Goal: Obtain resource: Download file/media

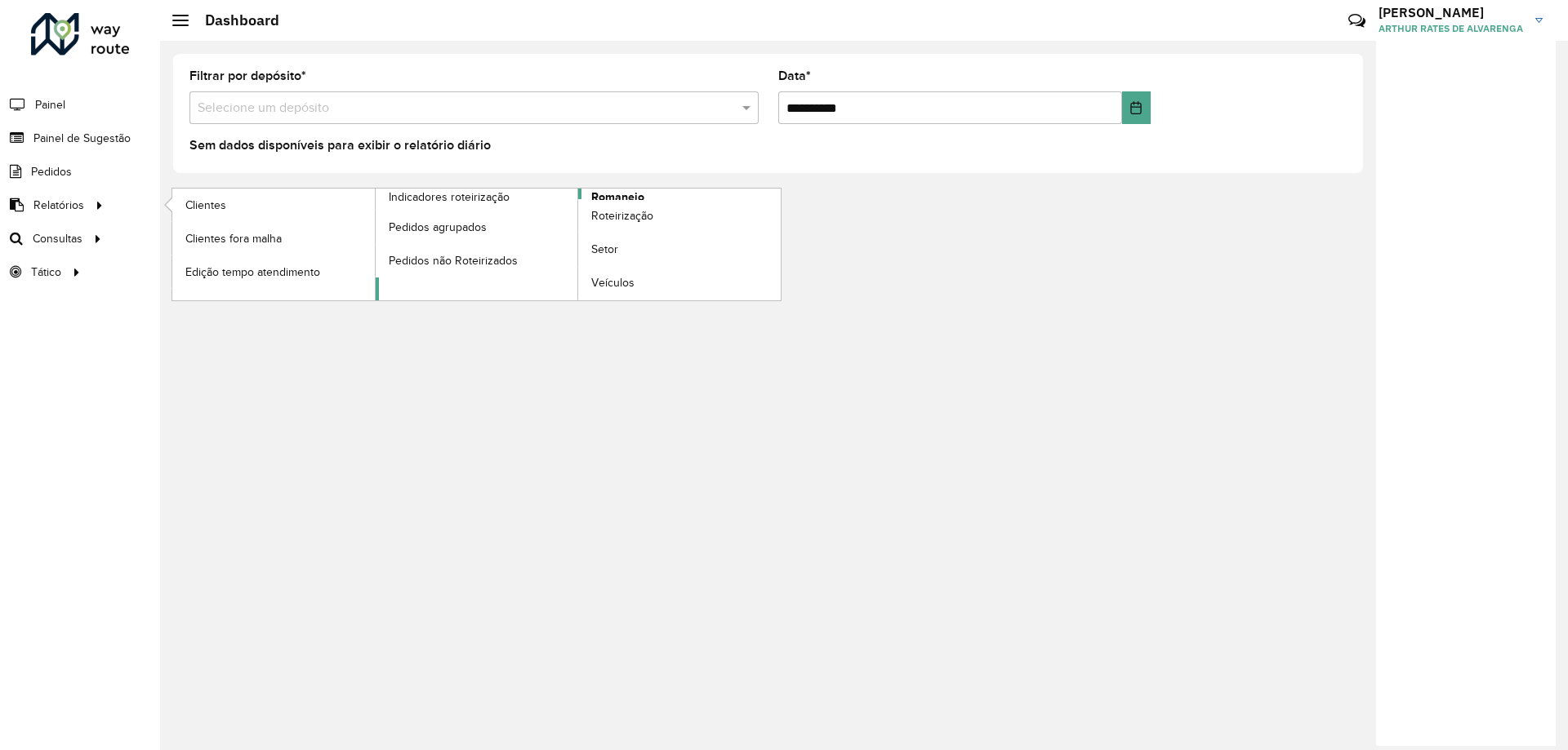
click at [606, 191] on span "Romaneio" at bounding box center [618, 197] width 53 height 17
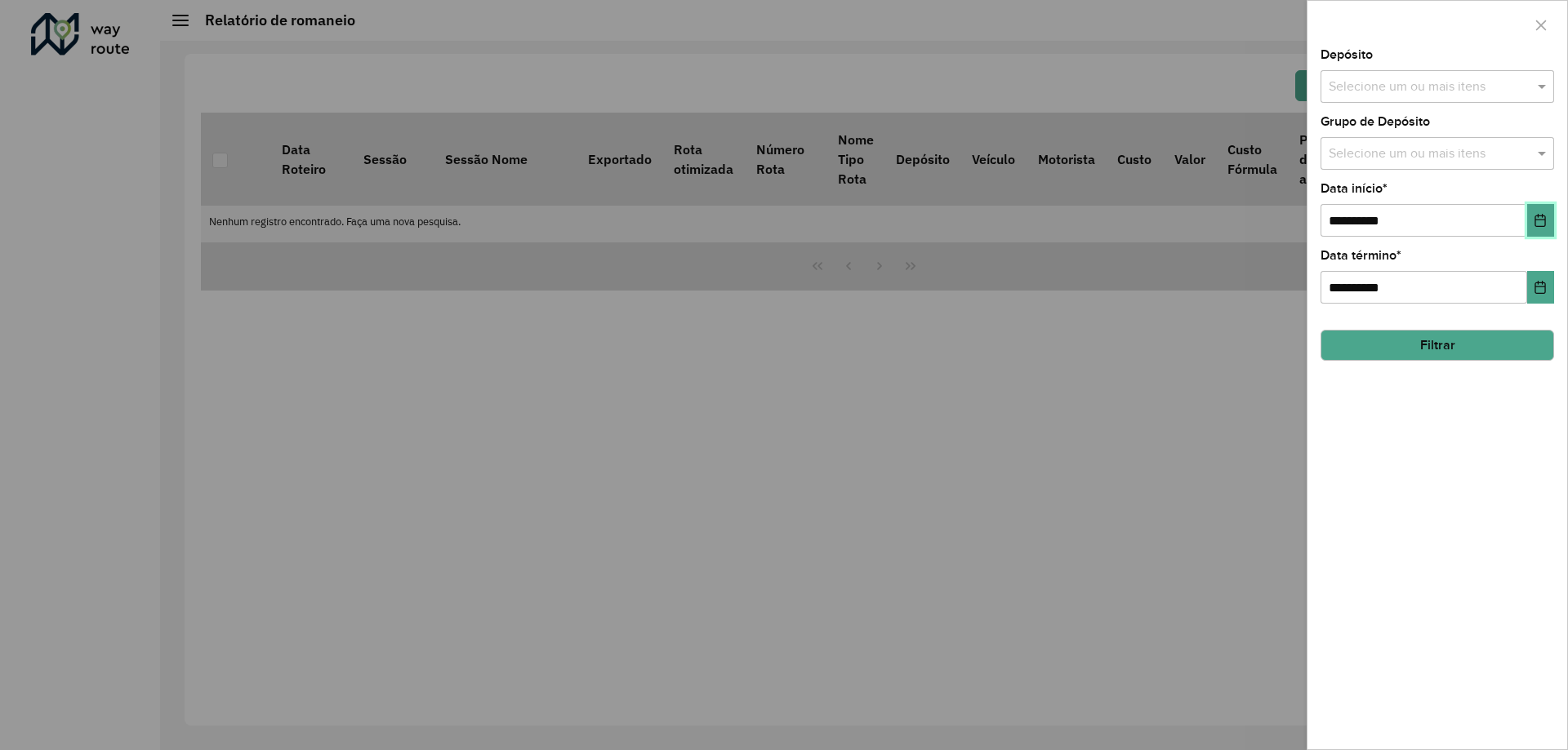
click at [1538, 216] on icon "Choose Date" at bounding box center [1541, 220] width 11 height 13
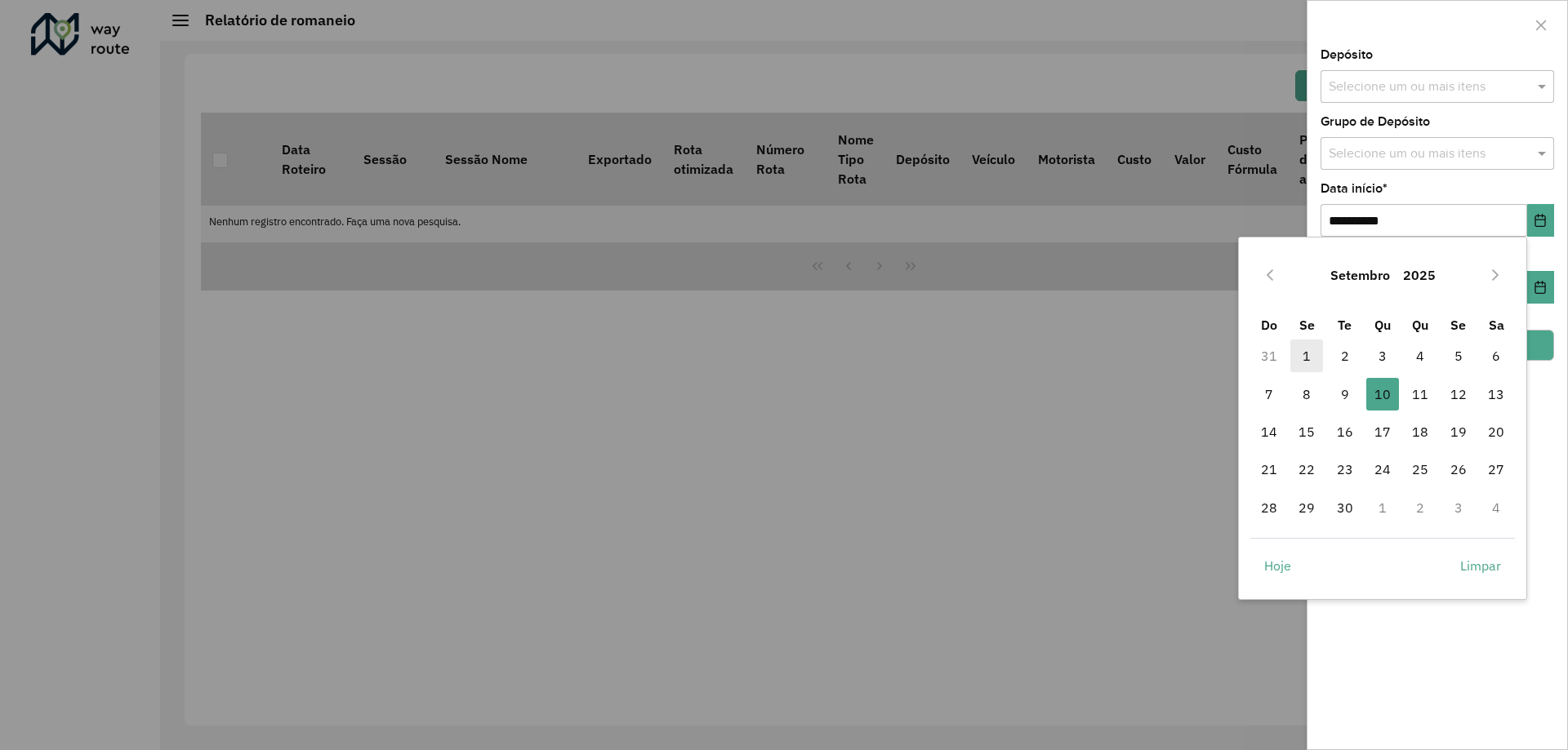
click at [1299, 360] on span "1" at bounding box center [1306, 355] width 33 height 33
type input "**********"
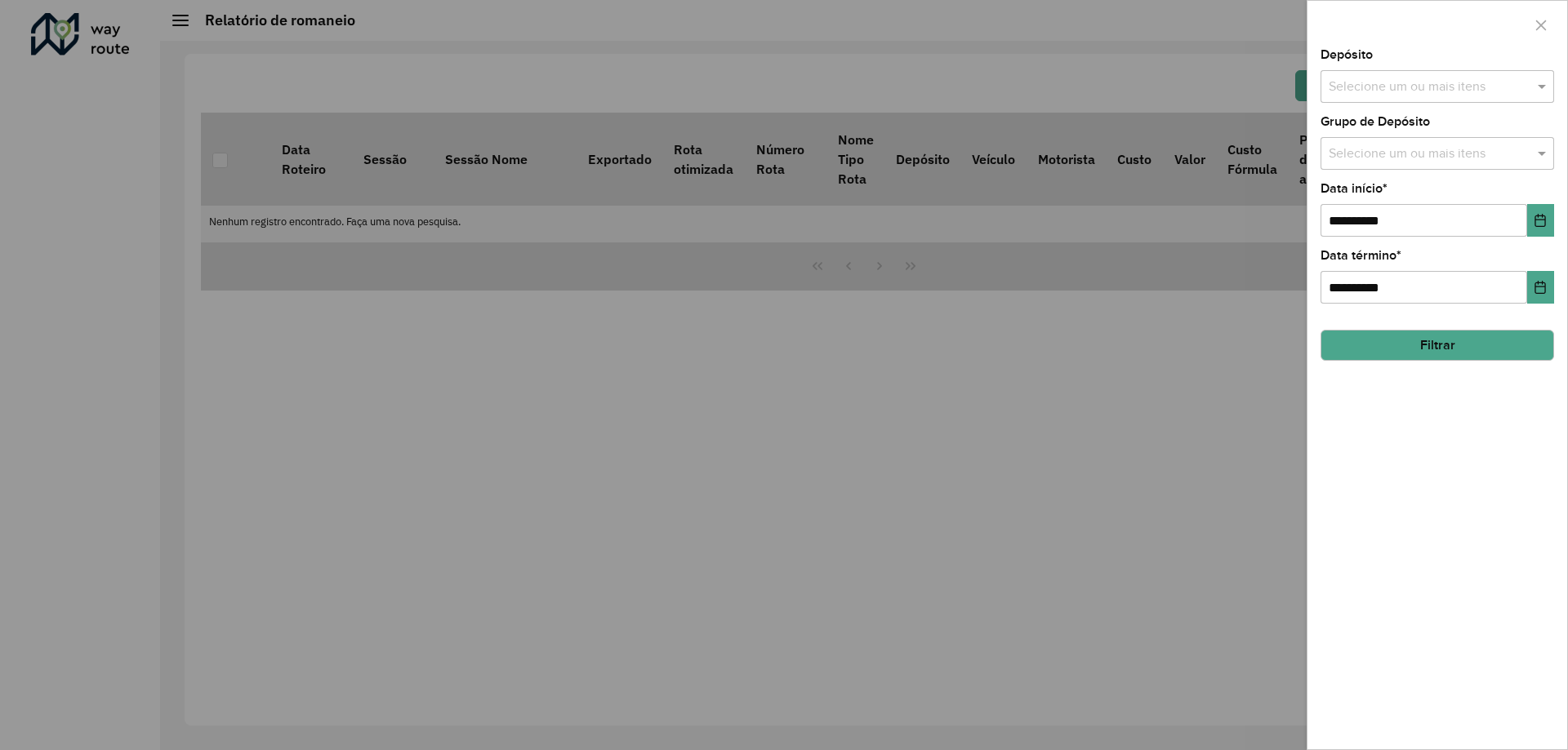
click at [1427, 340] on button "Filtrar" at bounding box center [1437, 345] width 233 height 31
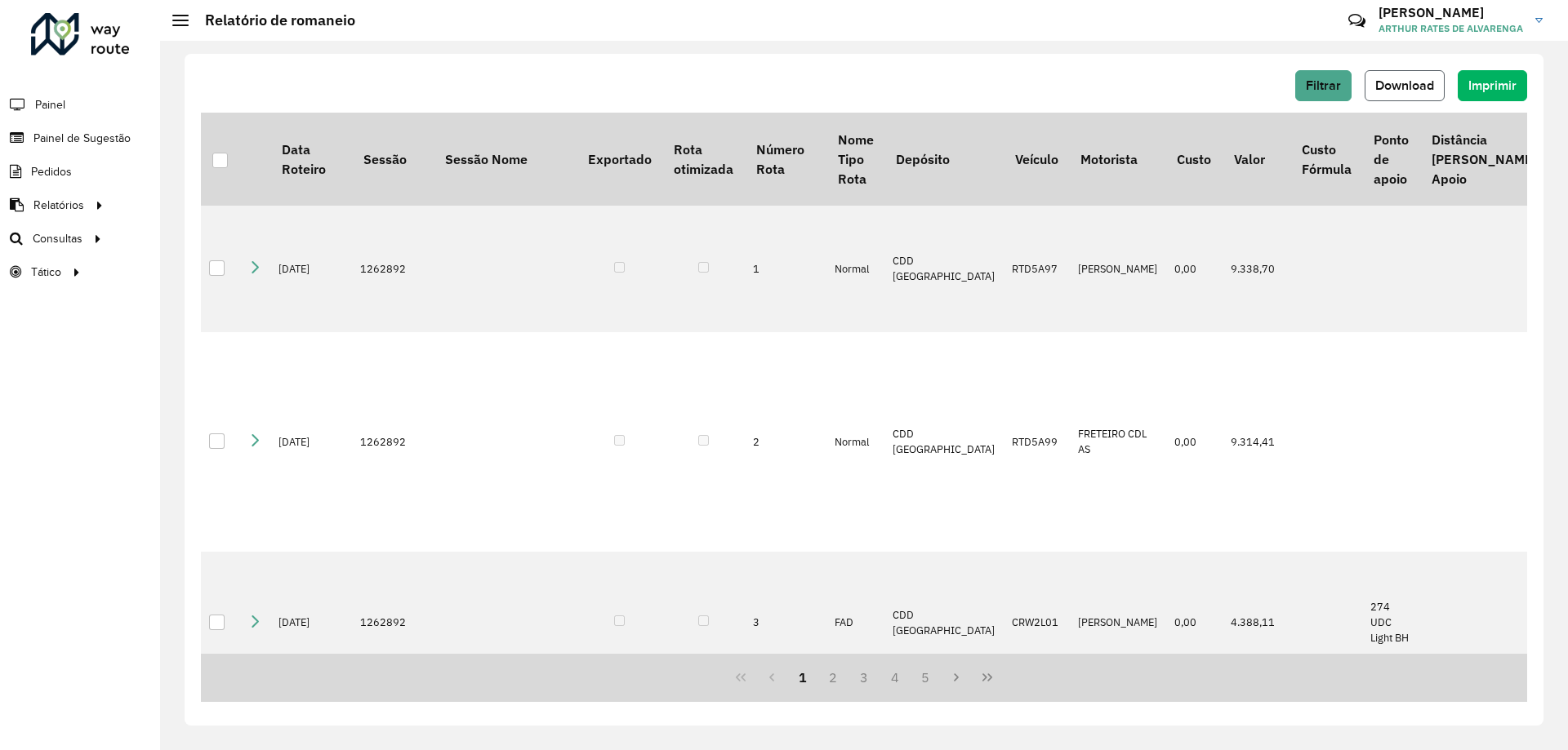
click at [1418, 74] on button "Download" at bounding box center [1405, 85] width 80 height 31
